Goal: Information Seeking & Learning: Learn about a topic

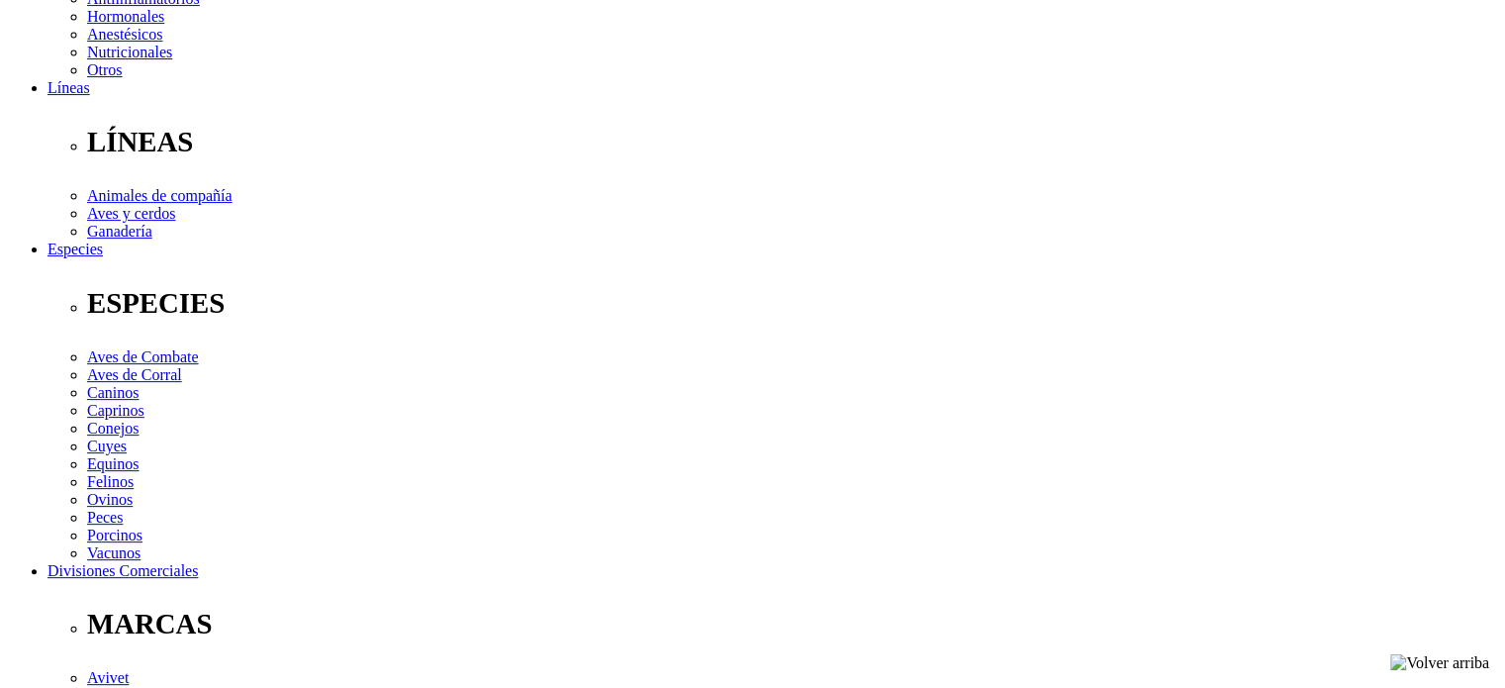
scroll to position [594, 0]
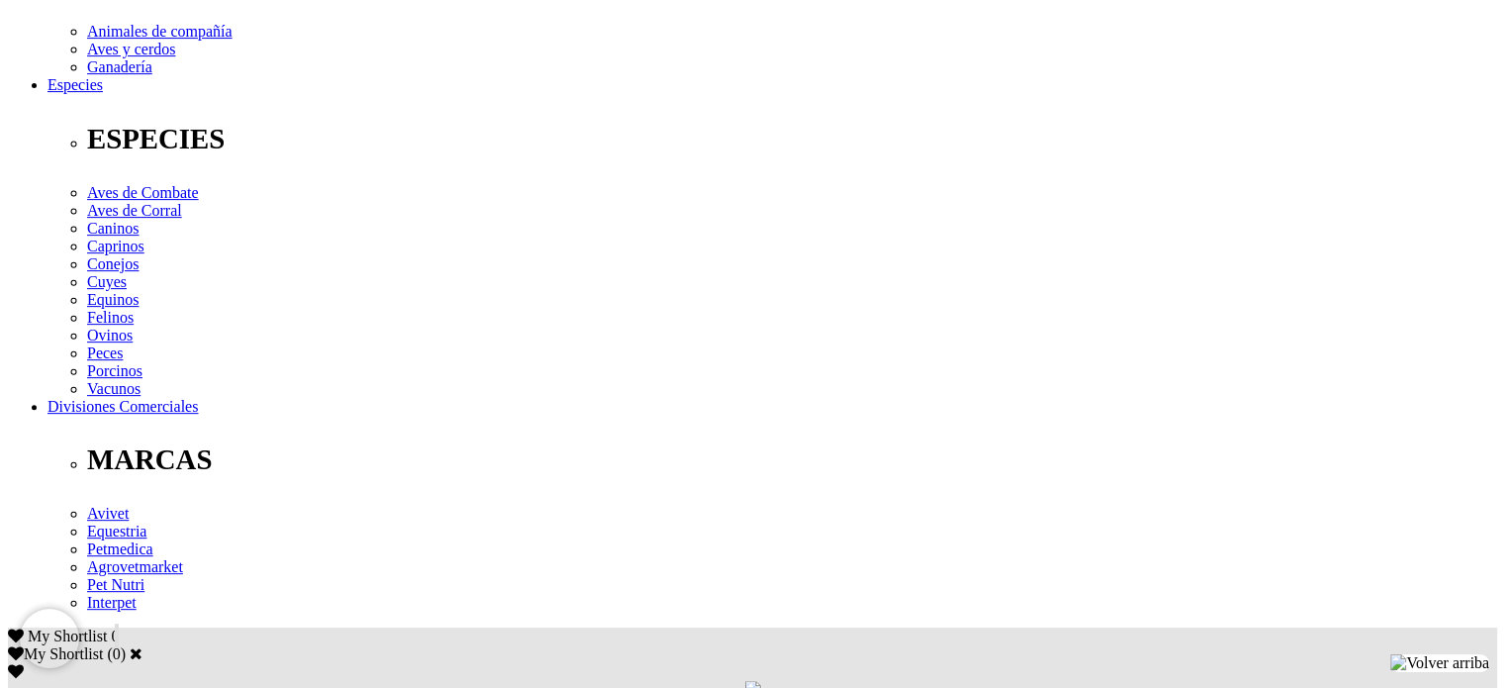
scroll to position [693, 0]
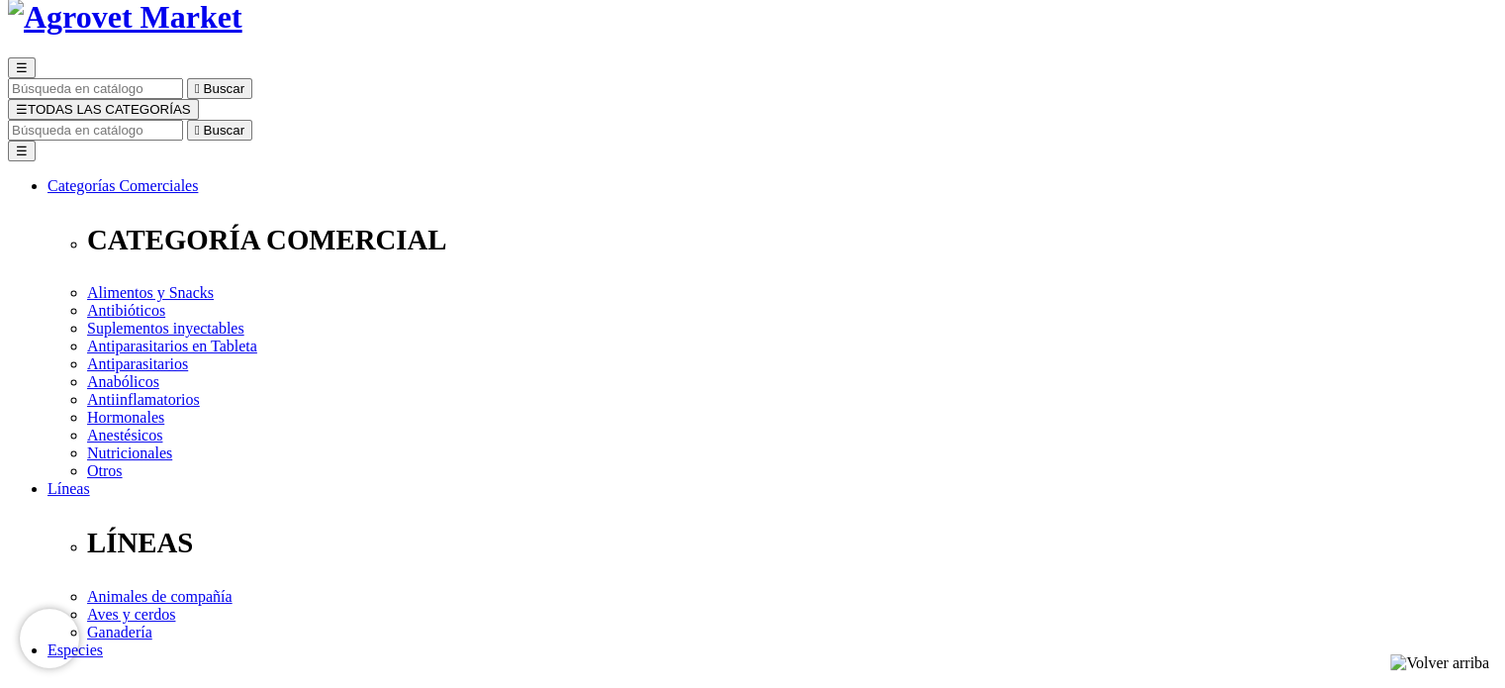
scroll to position [99, 0]
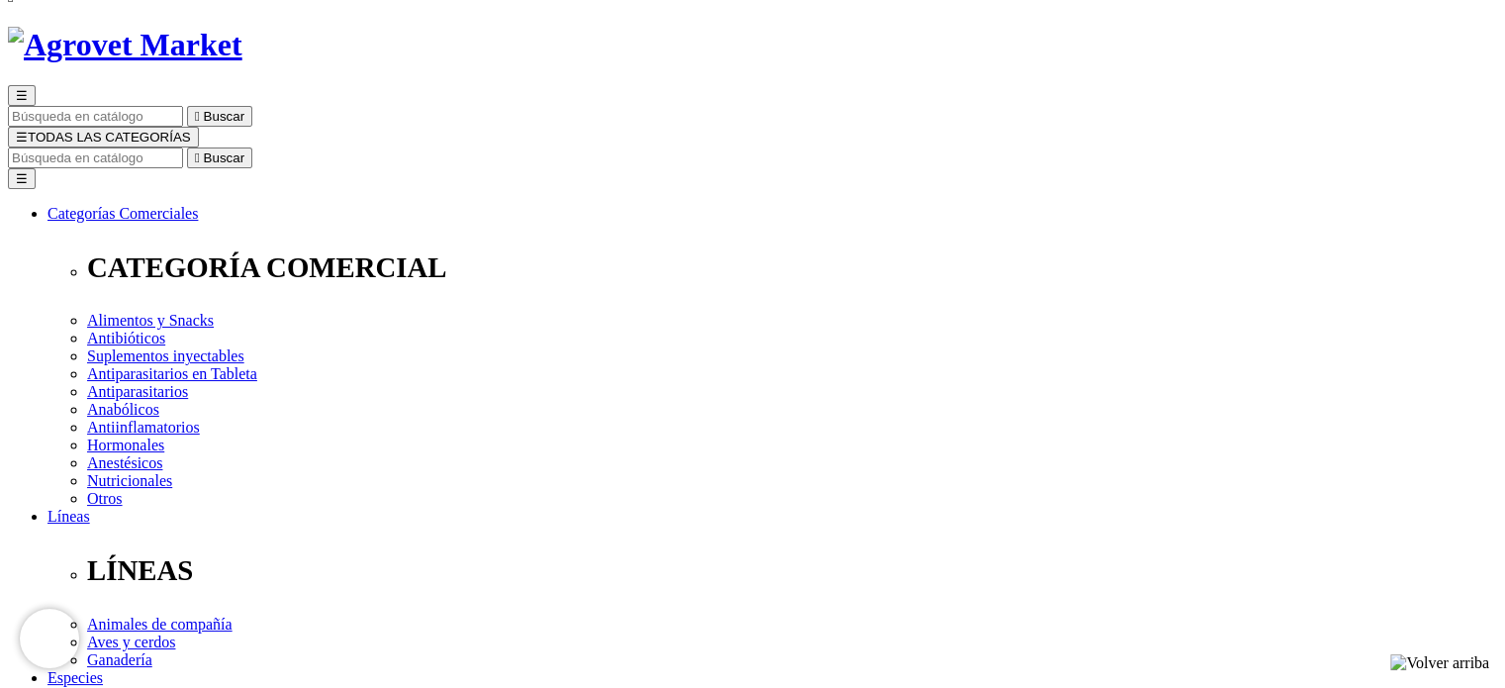
click at [554, 455] on div at bounding box center [277, 178] width 554 height 554
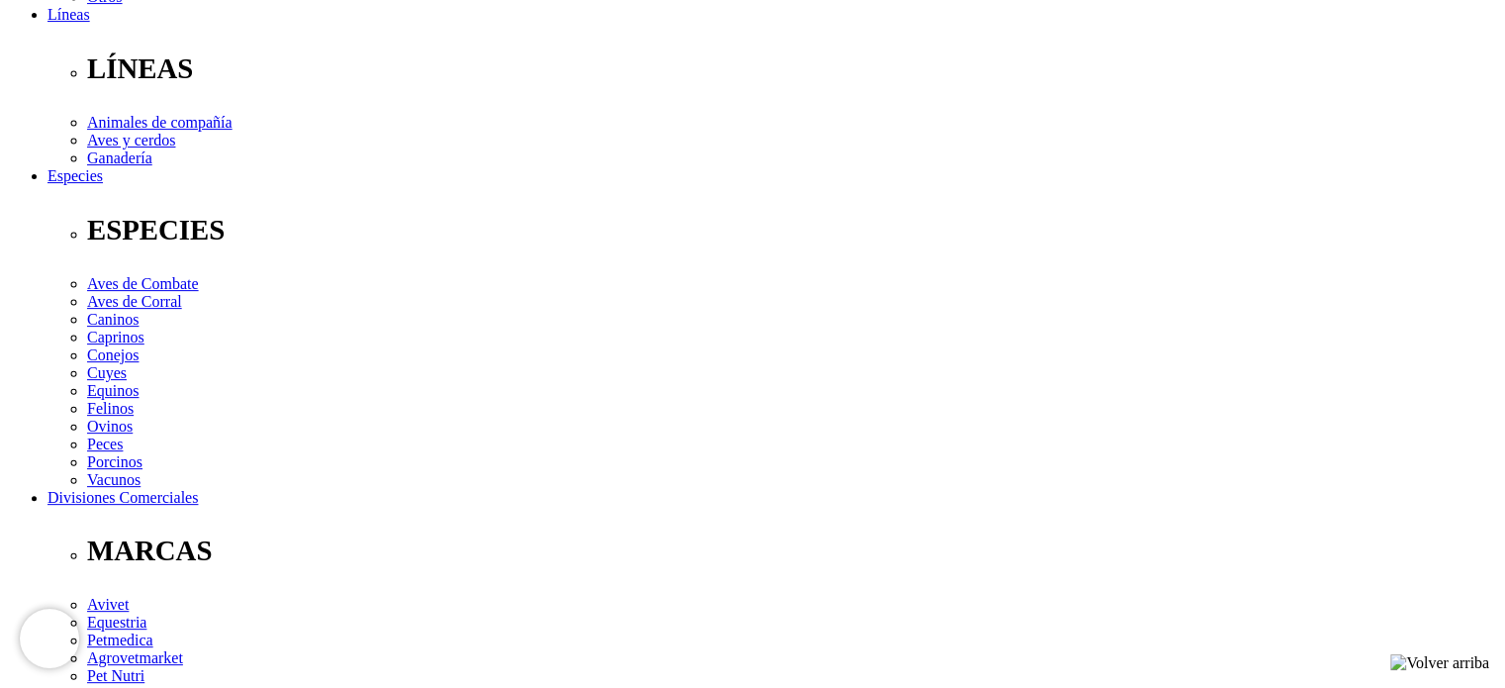
scroll to position [693, 0]
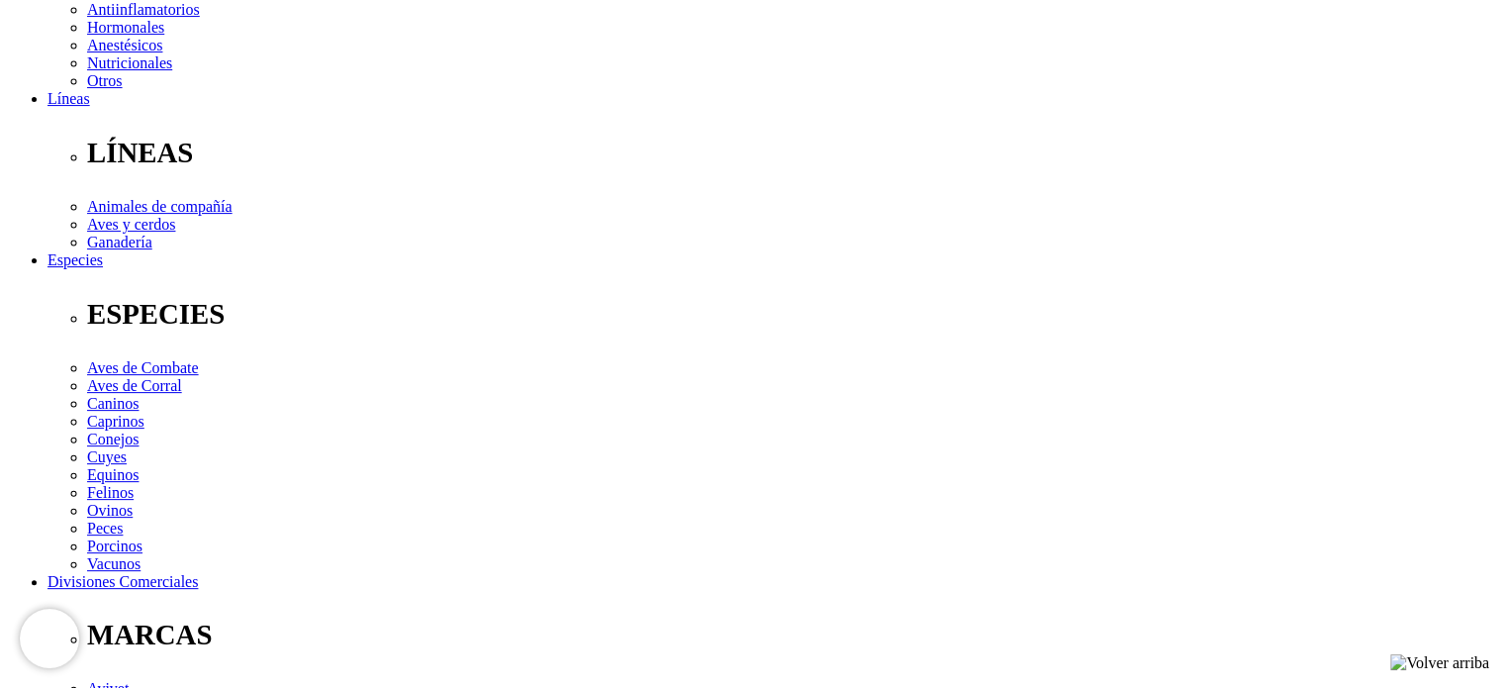
scroll to position [521, 0]
